Goal: Find specific page/section: Find specific page/section

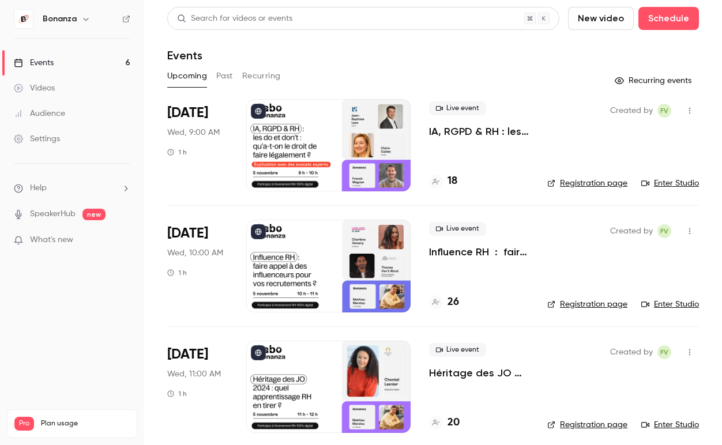
click at [54, 113] on div "Audience" at bounding box center [39, 114] width 51 height 12
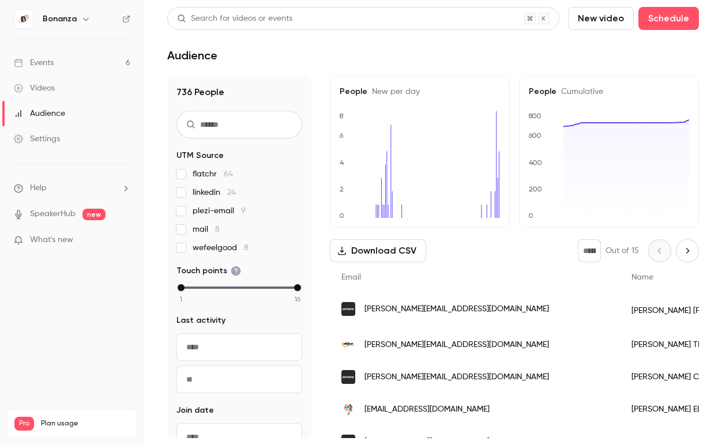
click at [414, 313] on span "[PERSON_NAME][EMAIL_ADDRESS][DOMAIN_NAME]" at bounding box center [456, 309] width 184 height 12
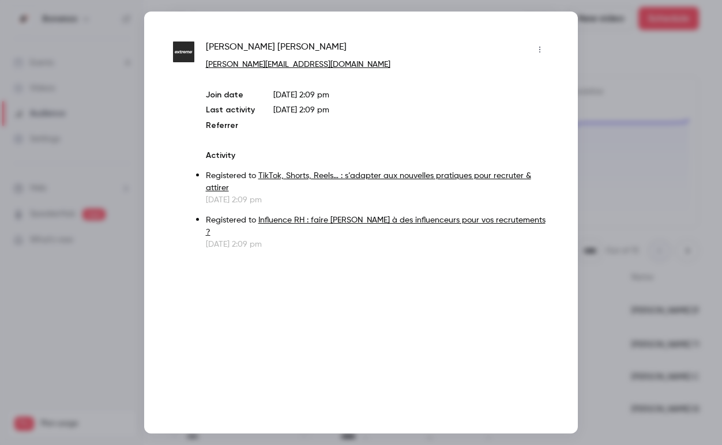
click at [608, 47] on div at bounding box center [361, 222] width 722 height 445
